Goal: Task Accomplishment & Management: Use online tool/utility

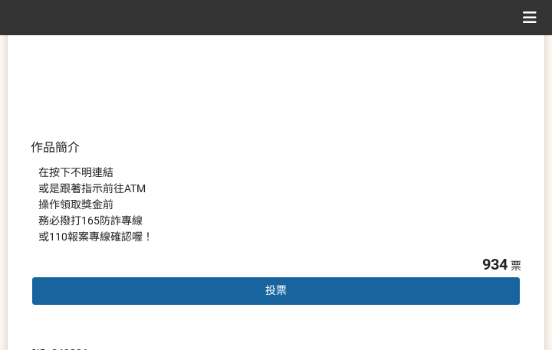
scroll to position [383, 0]
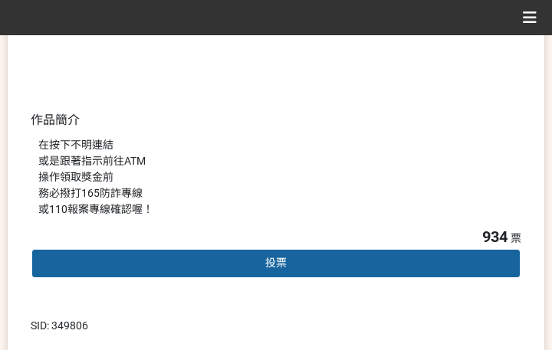
click at [198, 261] on div "投票" at bounding box center [276, 263] width 490 height 31
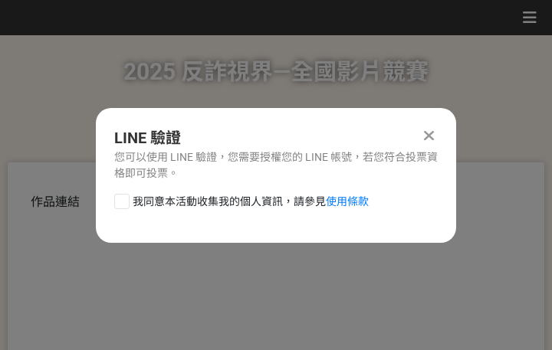
click at [189, 195] on span "我同意本活動收集我的個人資訊，請參見 使用條款" at bounding box center [251, 202] width 236 height 16
click at [125, 196] on input "我同意本活動收集我的個人資訊，請參見 使用條款" at bounding box center [120, 201] width 10 height 10
checkbox input "false"
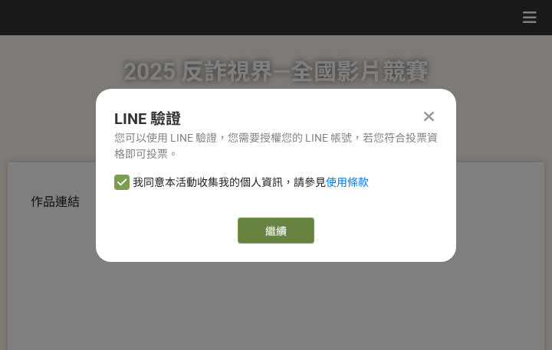
click at [308, 231] on link "繼續" at bounding box center [276, 231] width 77 height 26
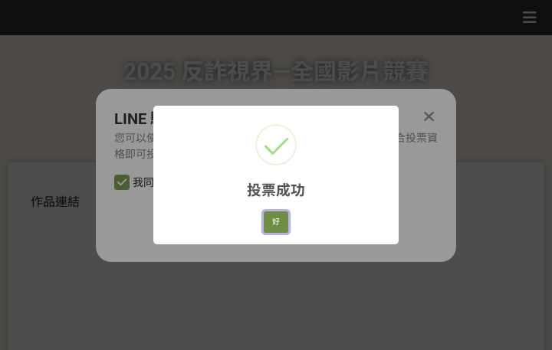
click at [271, 215] on button "好" at bounding box center [276, 221] width 25 height 21
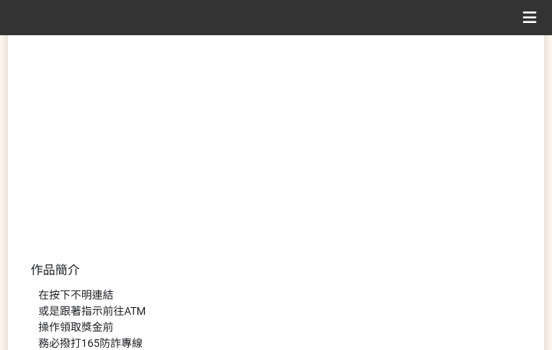
scroll to position [312, 0]
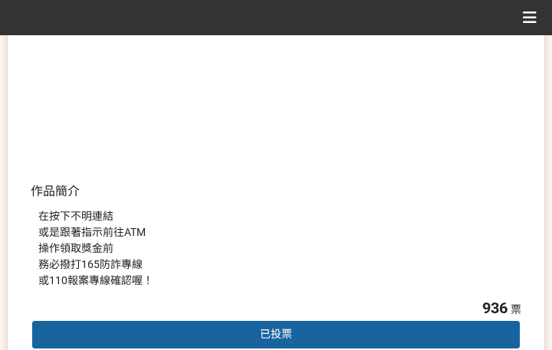
click at [380, 255] on div "在按下不明連結 或是跟著指示前往ATM 操作領取獎金前 務必撥打165防詐專線 或110報案專線確認喔！" at bounding box center [275, 248] width 475 height 80
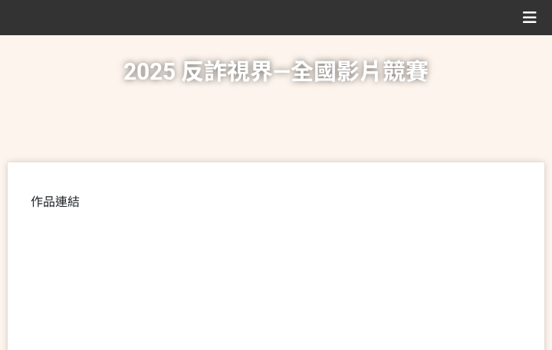
scroll to position [307, 0]
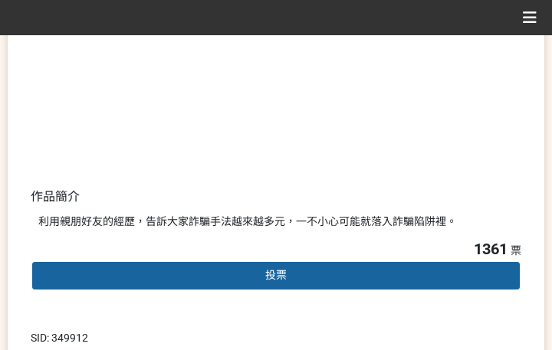
click at [235, 283] on div "投票" at bounding box center [276, 276] width 490 height 31
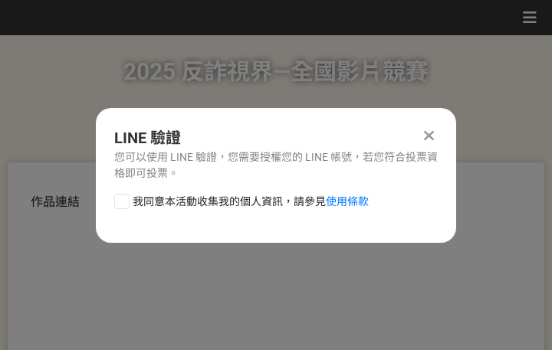
click at [224, 200] on span "我同意本活動收集我的個人資訊，請參見 使用條款" at bounding box center [251, 202] width 236 height 16
click at [125, 200] on input "我同意本活動收集我的個人資訊，請參見 使用條款" at bounding box center [120, 201] width 10 height 10
checkbox input "false"
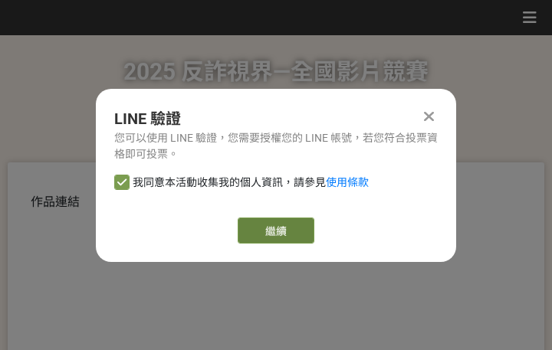
click at [268, 231] on link "繼續" at bounding box center [276, 231] width 77 height 26
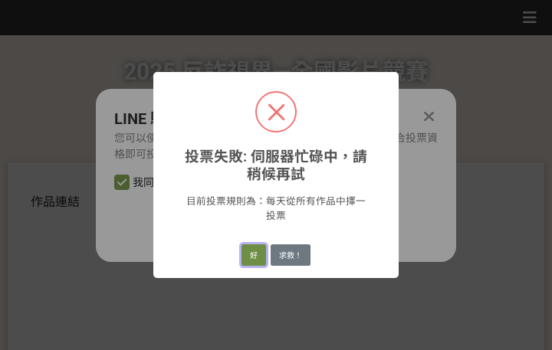
click at [250, 257] on button "好" at bounding box center [253, 254] width 25 height 21
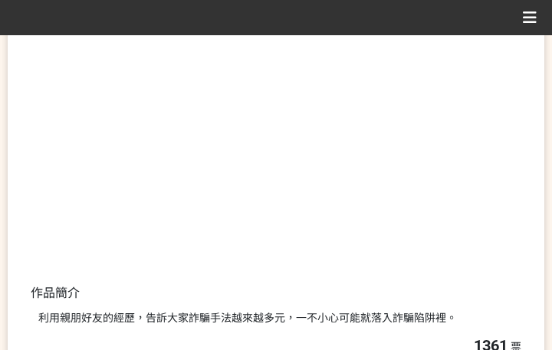
scroll to position [251, 0]
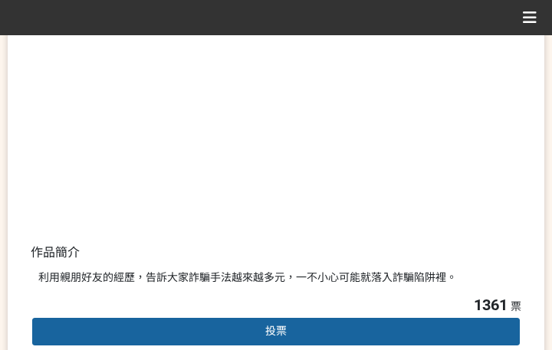
click at [214, 326] on div "投票" at bounding box center [276, 331] width 490 height 31
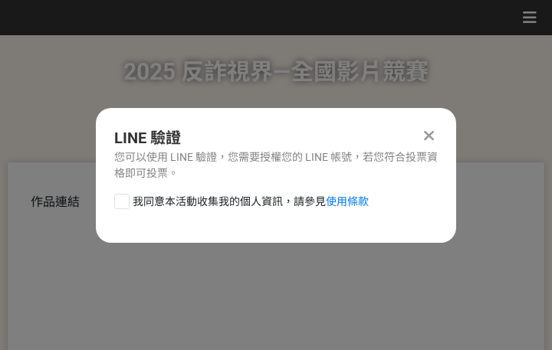
scroll to position [0, 0]
click at [227, 200] on span "我同意本活動收集我的個人資訊，請參見 使用條款" at bounding box center [251, 202] width 236 height 16
click at [125, 200] on input "我同意本活動收集我的個人資訊，請參見 使用條款" at bounding box center [120, 201] width 10 height 10
checkbox input "false"
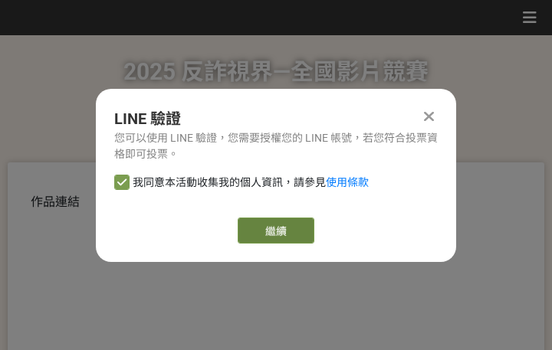
click at [271, 235] on link "繼續" at bounding box center [276, 231] width 77 height 26
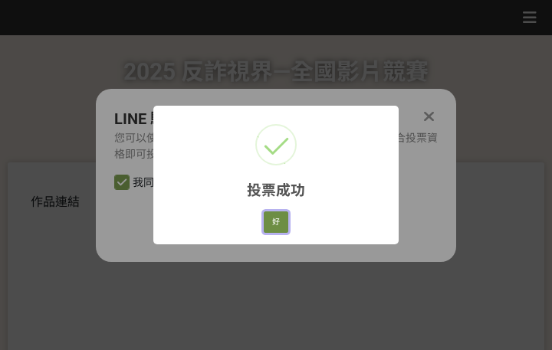
click at [282, 216] on button "好" at bounding box center [276, 221] width 25 height 21
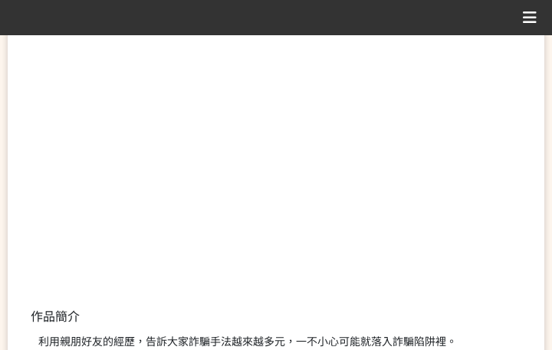
scroll to position [215, 0]
